Goal: Information Seeking & Learning: Learn about a topic

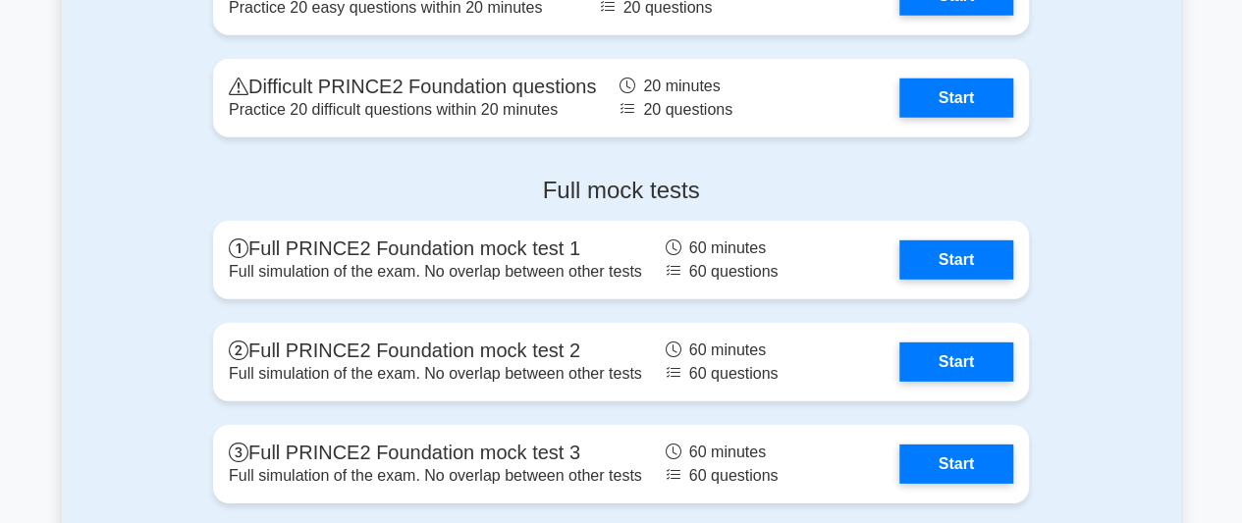
scroll to position [2768, 0]
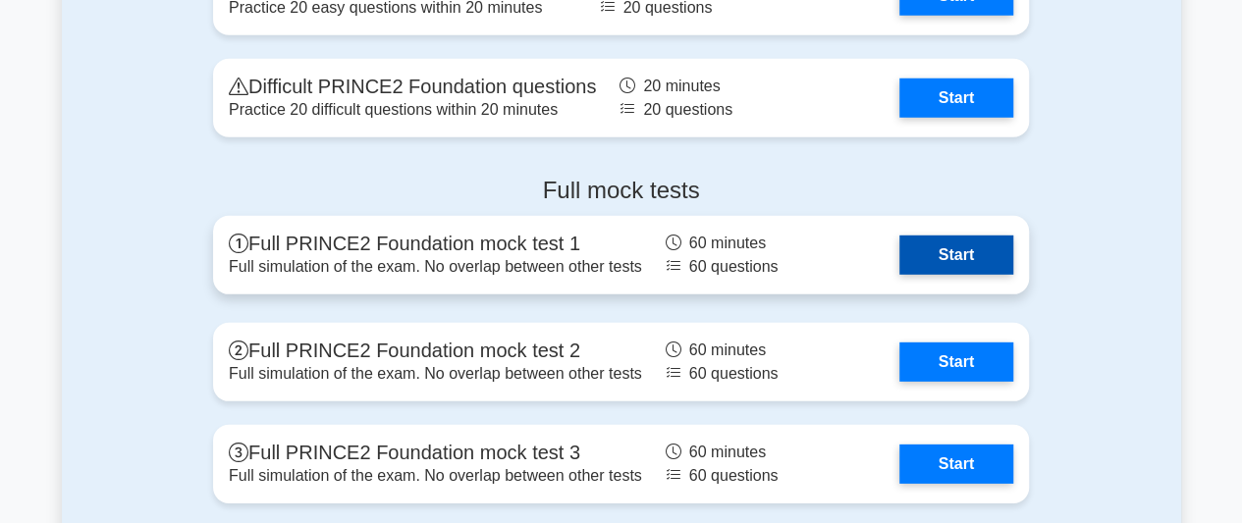
click at [899, 257] on link "Start" at bounding box center [956, 255] width 114 height 39
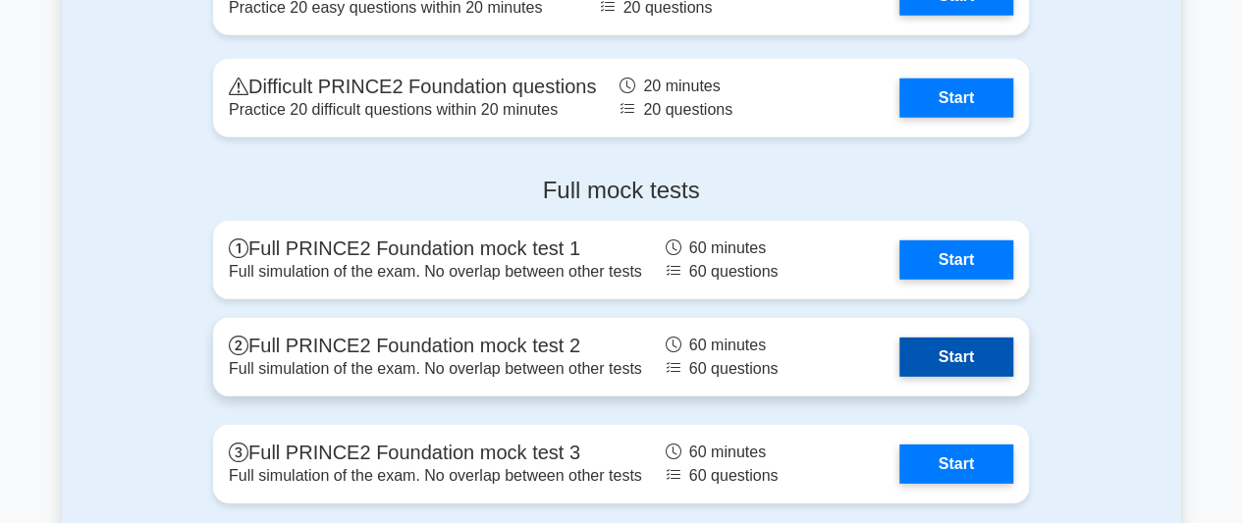
click at [899, 360] on link "Start" at bounding box center [956, 357] width 114 height 39
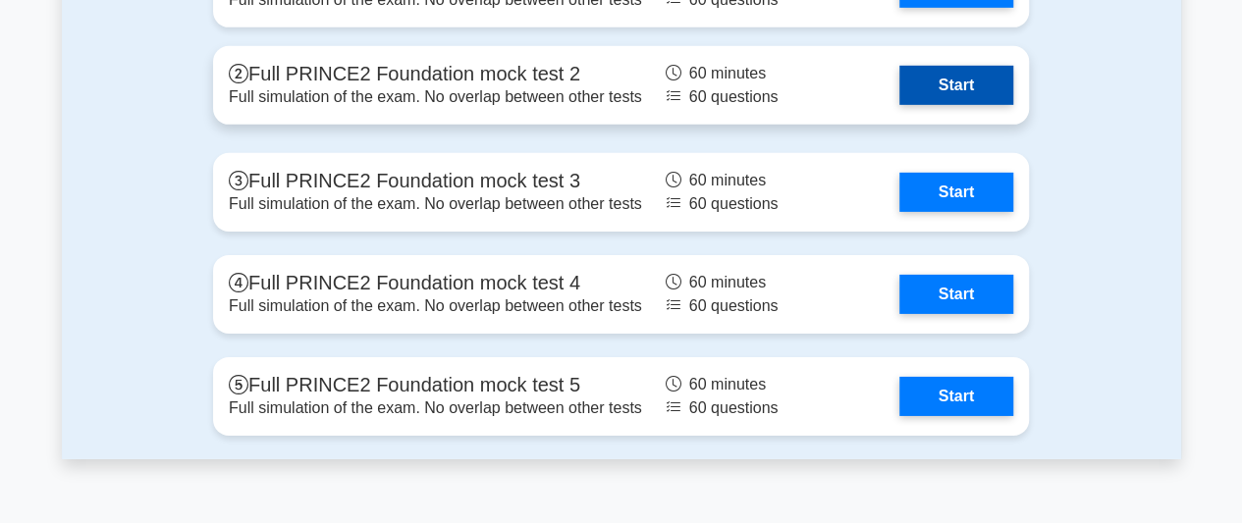
scroll to position [3042, 0]
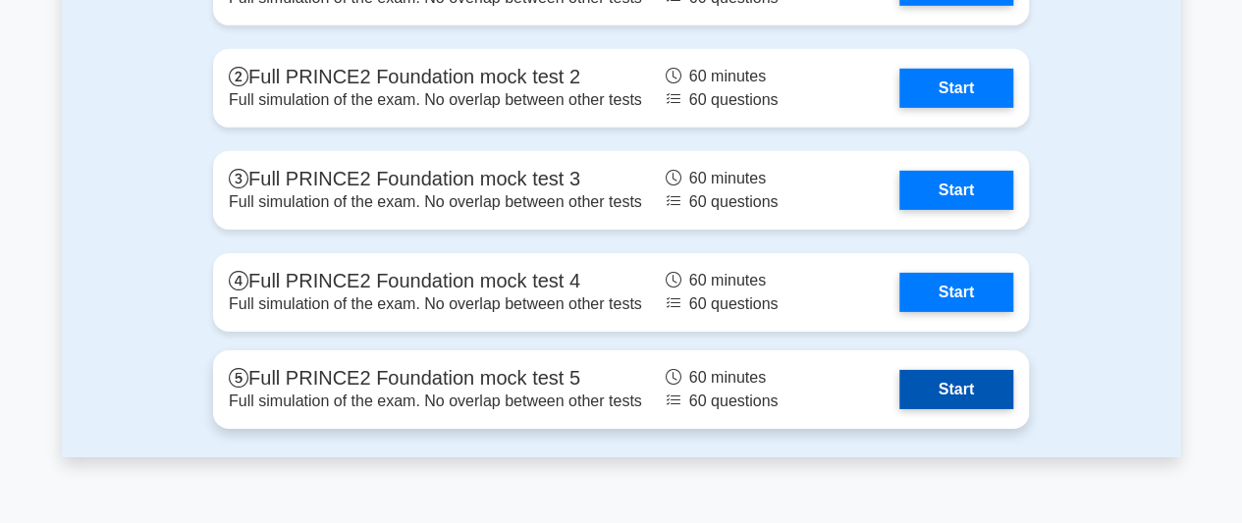
click at [899, 389] on link "Start" at bounding box center [956, 389] width 114 height 39
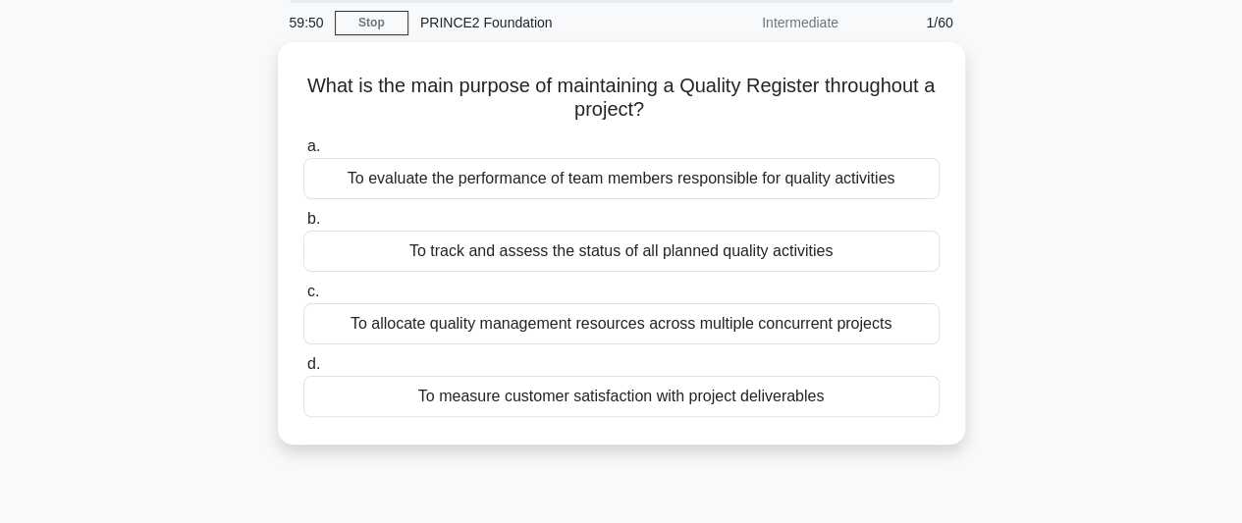
scroll to position [73, 0]
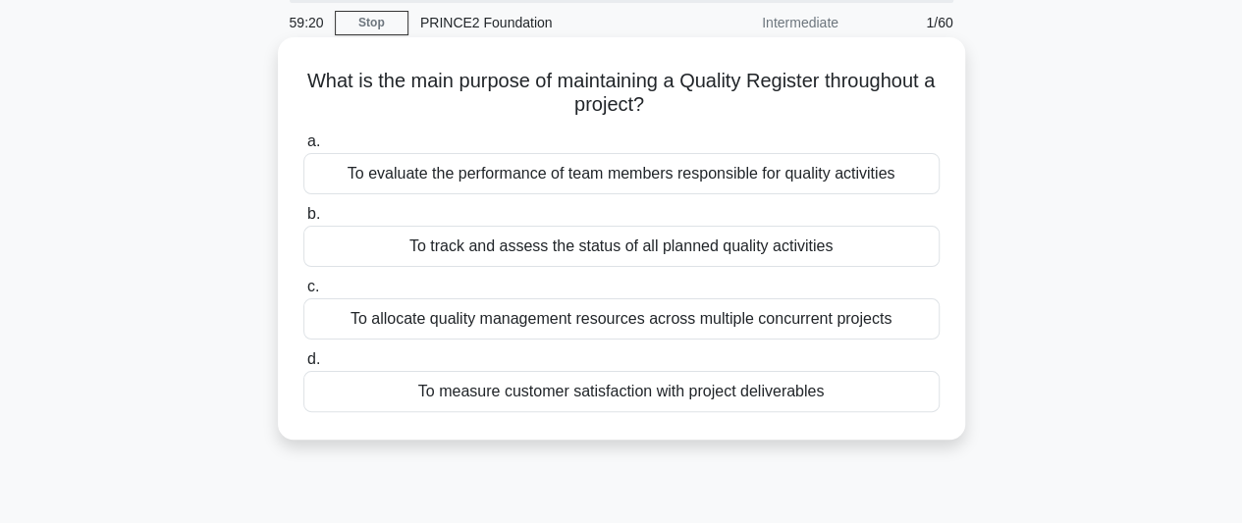
click at [539, 179] on div "To evaluate the performance of team members responsible for quality activities" at bounding box center [621, 173] width 636 height 41
click at [303, 148] on input "a. To evaluate the performance of team members responsible for quality activiti…" at bounding box center [303, 141] width 0 height 13
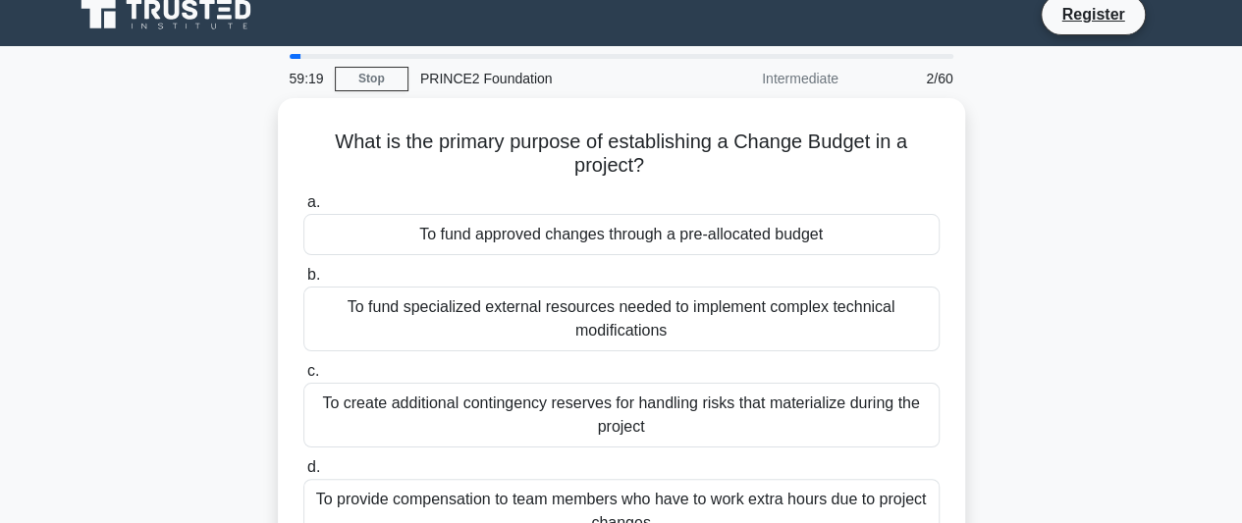
scroll to position [0, 0]
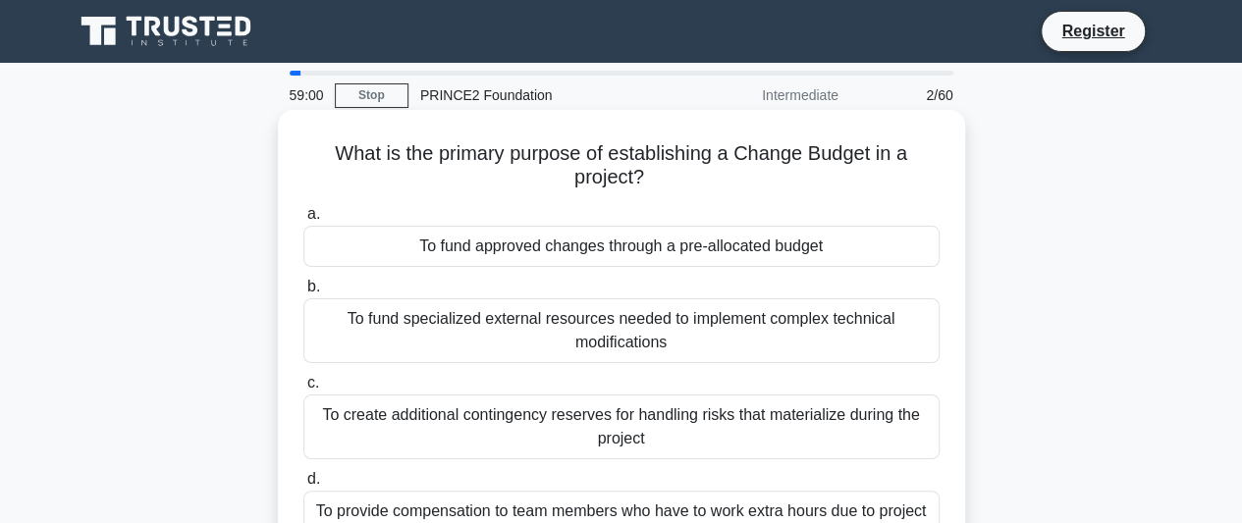
click at [536, 253] on div "To fund approved changes through a pre-allocated budget" at bounding box center [621, 246] width 636 height 41
click at [303, 221] on input "a. To fund approved changes through a pre-allocated budget" at bounding box center [303, 214] width 0 height 13
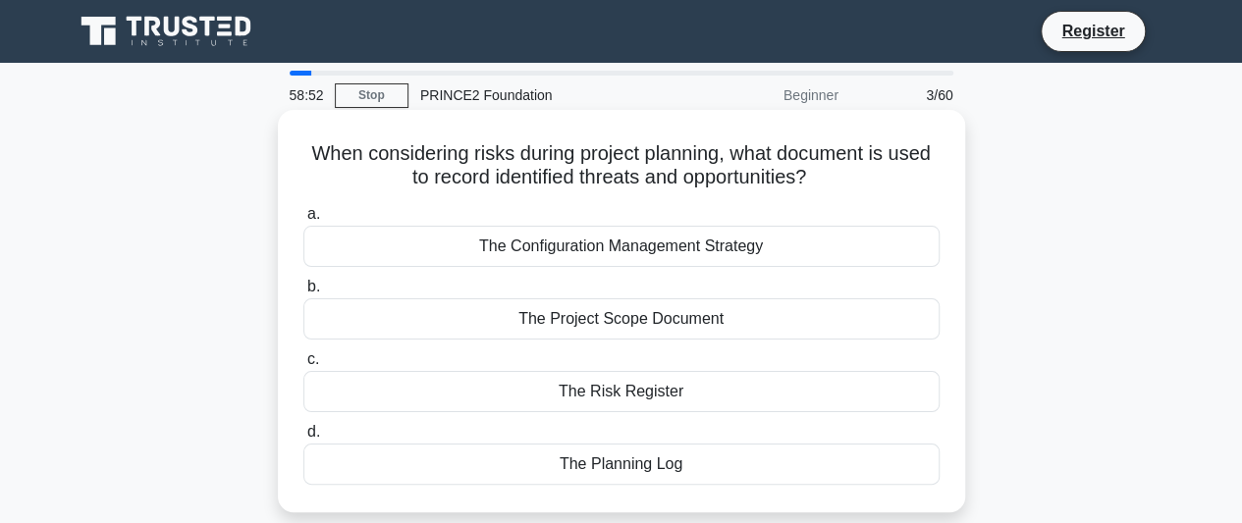
click at [603, 390] on div "The Risk Register" at bounding box center [621, 391] width 636 height 41
click at [303, 366] on input "c. The Risk Register" at bounding box center [303, 359] width 0 height 13
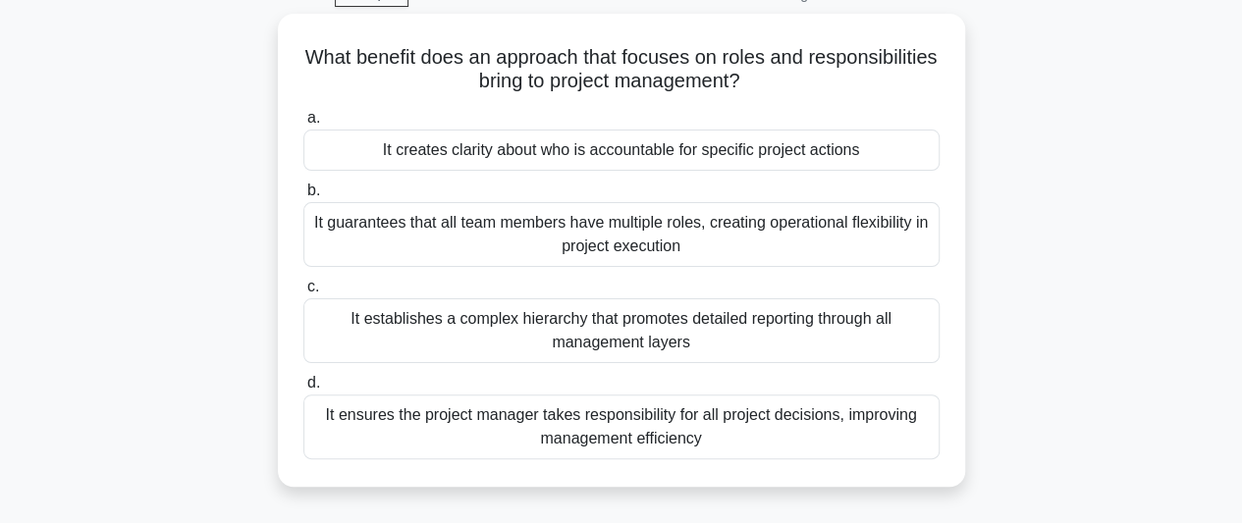
scroll to position [108, 0]
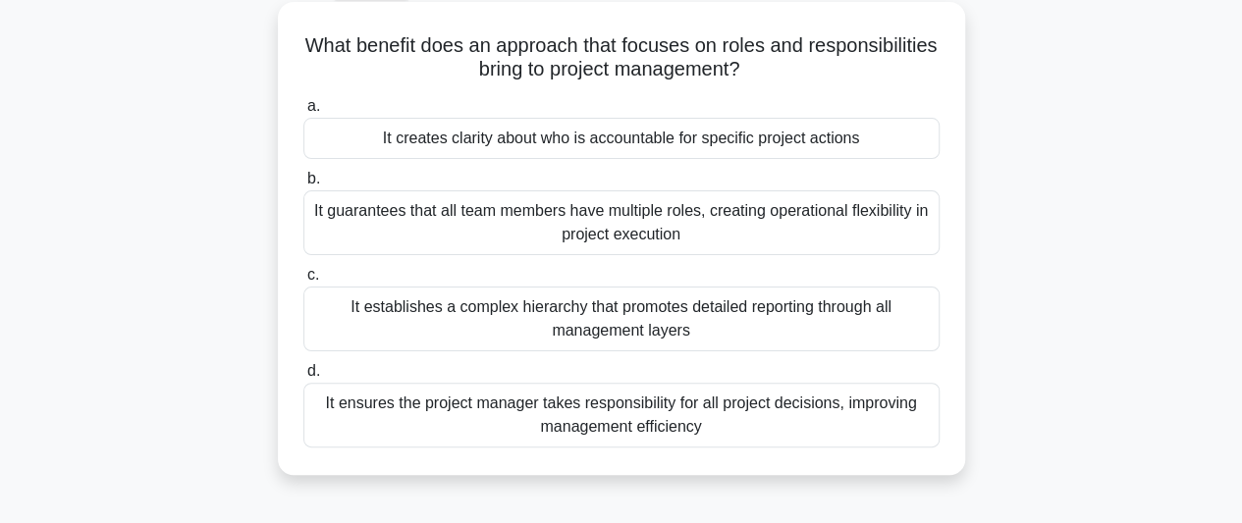
click at [677, 436] on div "It ensures the project manager takes responsibility for all project decisions, …" at bounding box center [621, 415] width 636 height 65
click at [303, 378] on input "d. It ensures the project manager takes responsibility for all project decision…" at bounding box center [303, 371] width 0 height 13
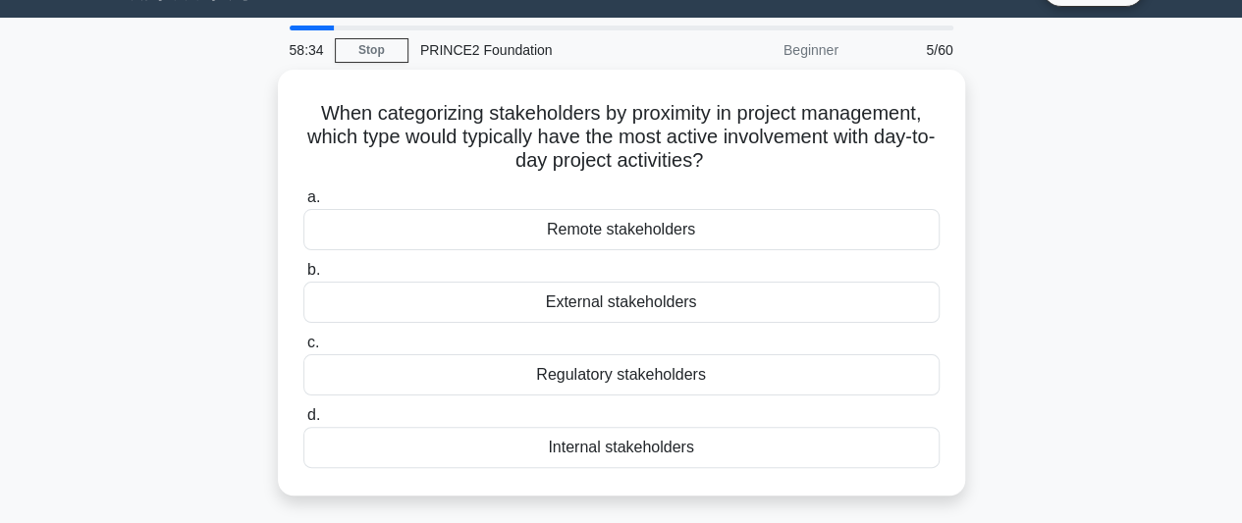
scroll to position [0, 0]
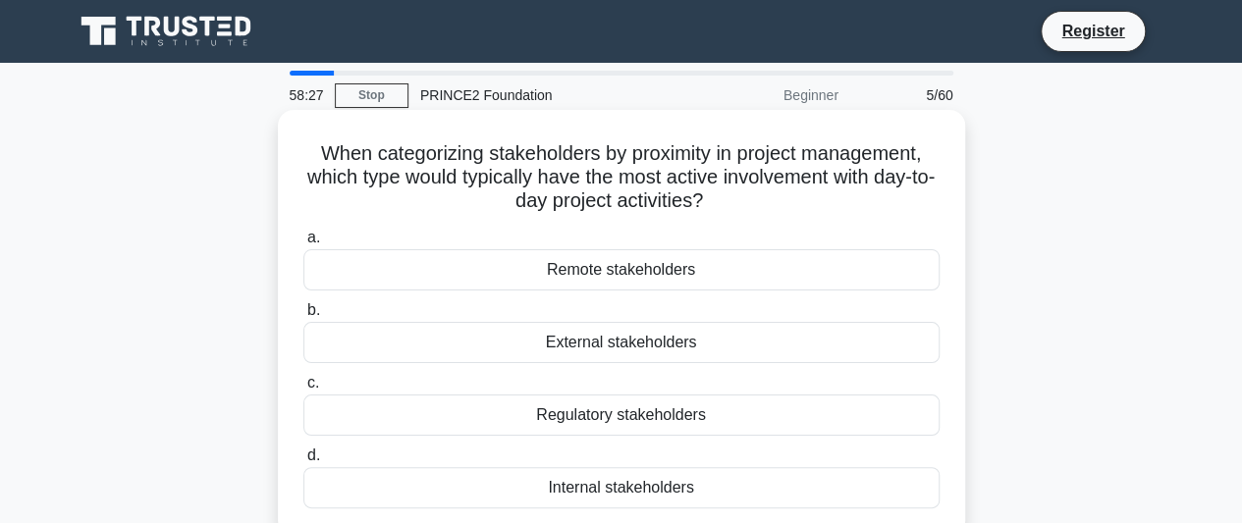
click at [642, 486] on div "Internal stakeholders" at bounding box center [621, 487] width 636 height 41
click at [303, 462] on input "d. Internal stakeholders" at bounding box center [303, 456] width 0 height 13
